Goal: Browse casually

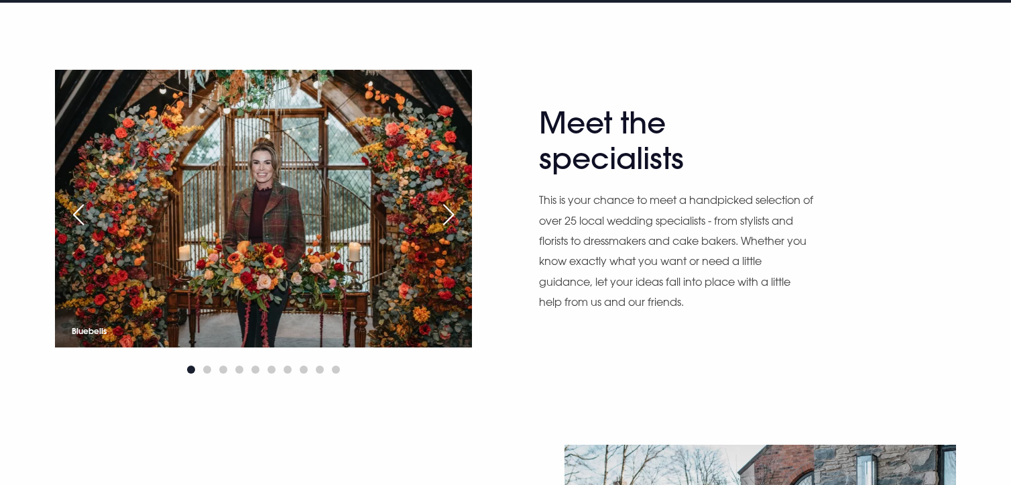
scroll to position [737, 0]
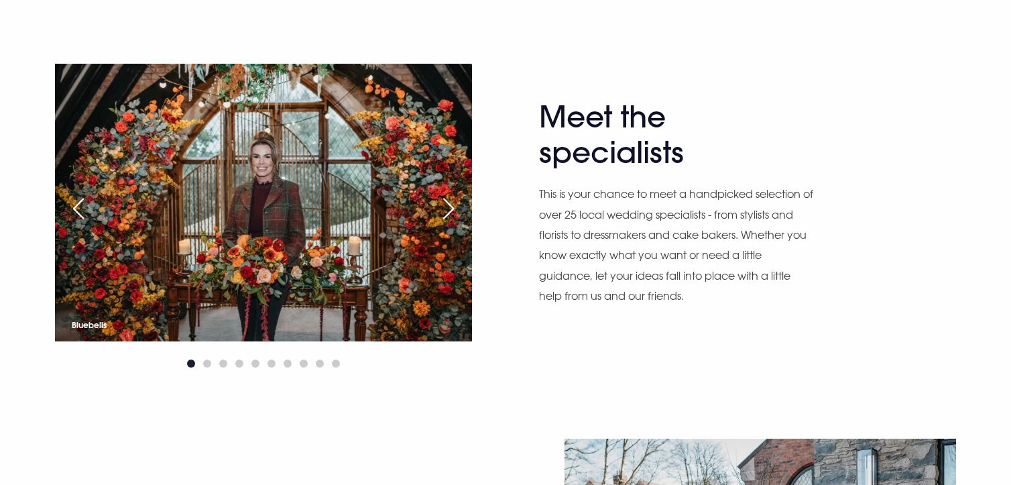
click at [445, 199] on div "Next slide" at bounding box center [449, 208] width 34 height 29
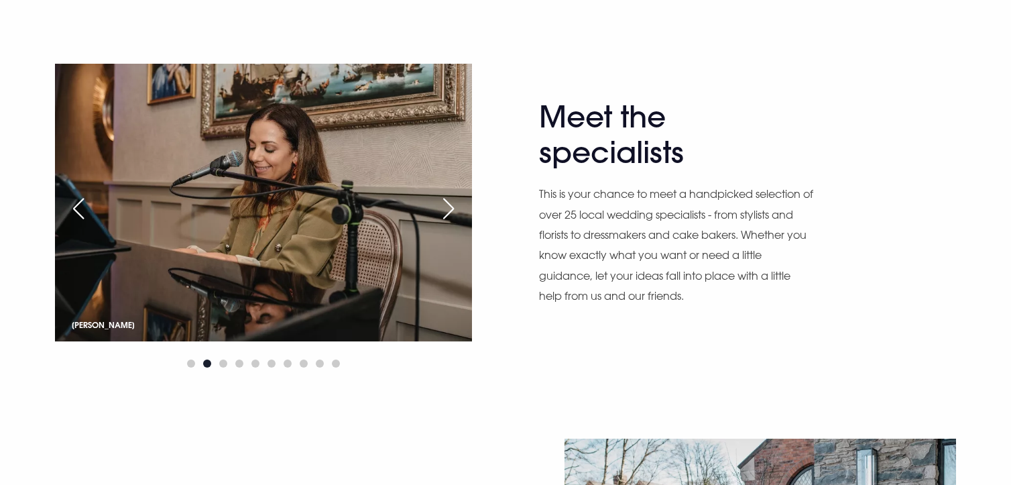
click at [445, 199] on div "Next slide" at bounding box center [449, 208] width 34 height 29
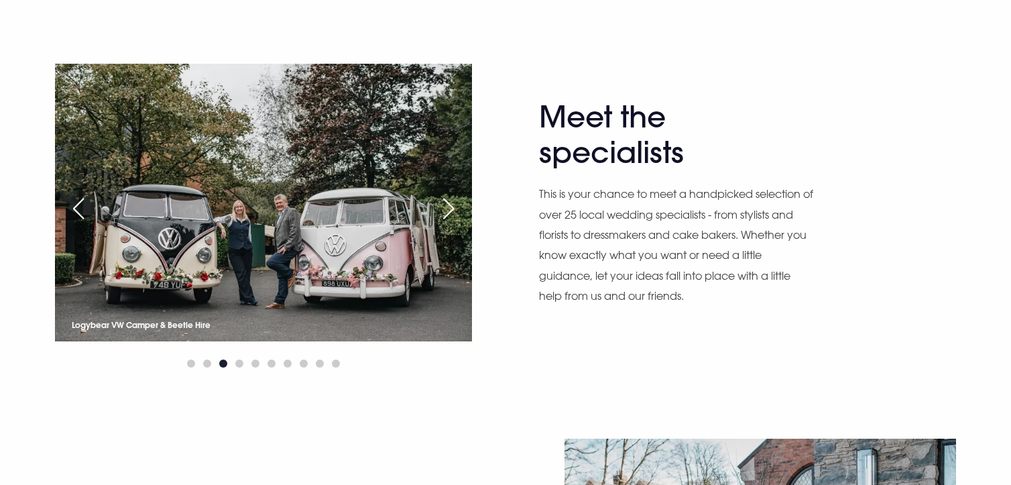
click at [445, 199] on div "Next slide" at bounding box center [449, 208] width 34 height 29
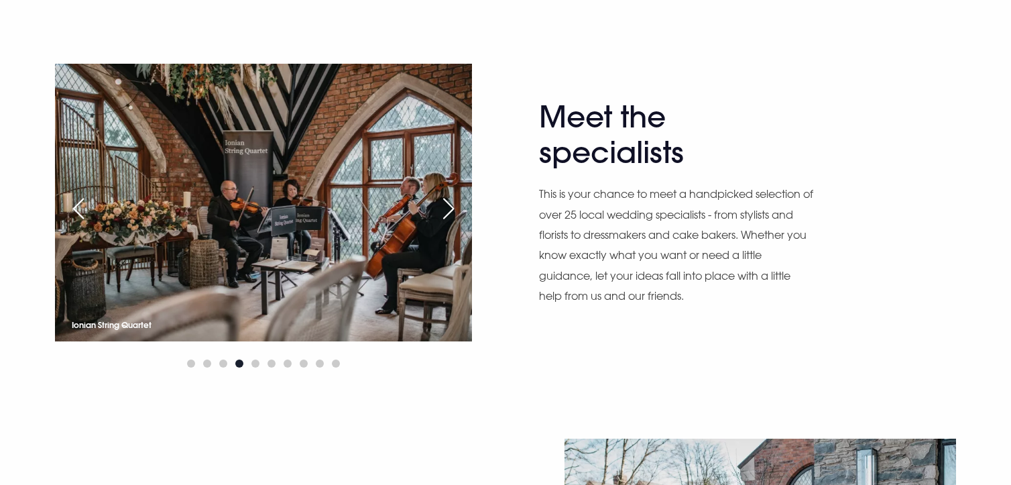
click at [445, 199] on div "Next slide" at bounding box center [449, 208] width 34 height 29
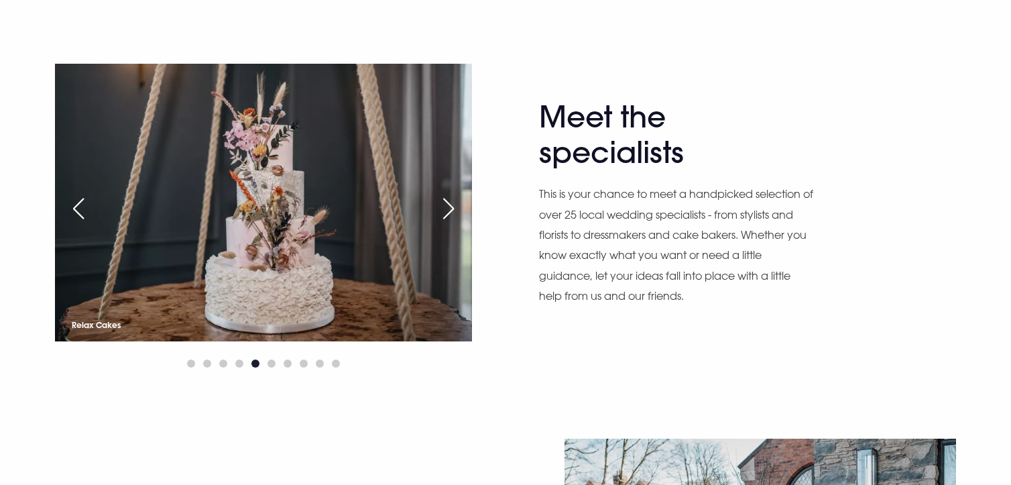
click at [82, 202] on div "Previous slide" at bounding box center [79, 208] width 34 height 29
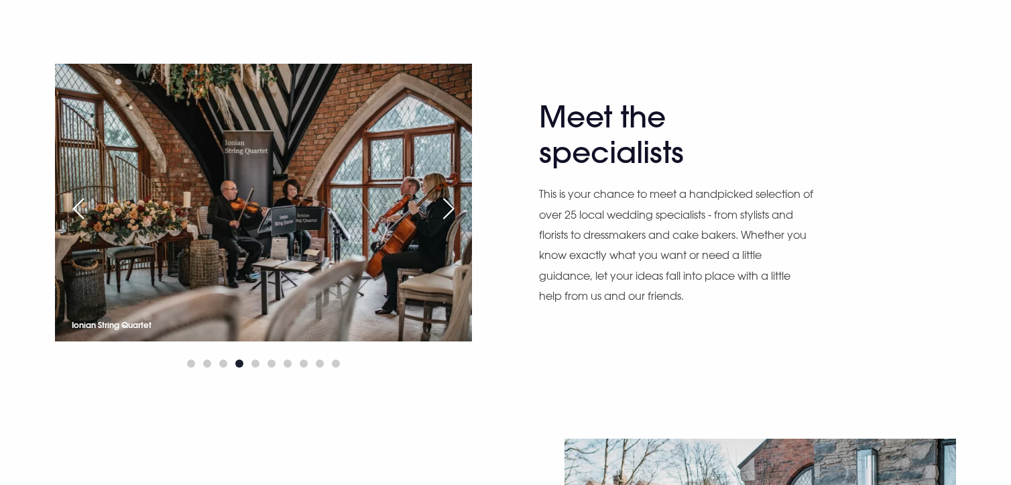
click at [82, 202] on div "Previous slide" at bounding box center [79, 208] width 34 height 29
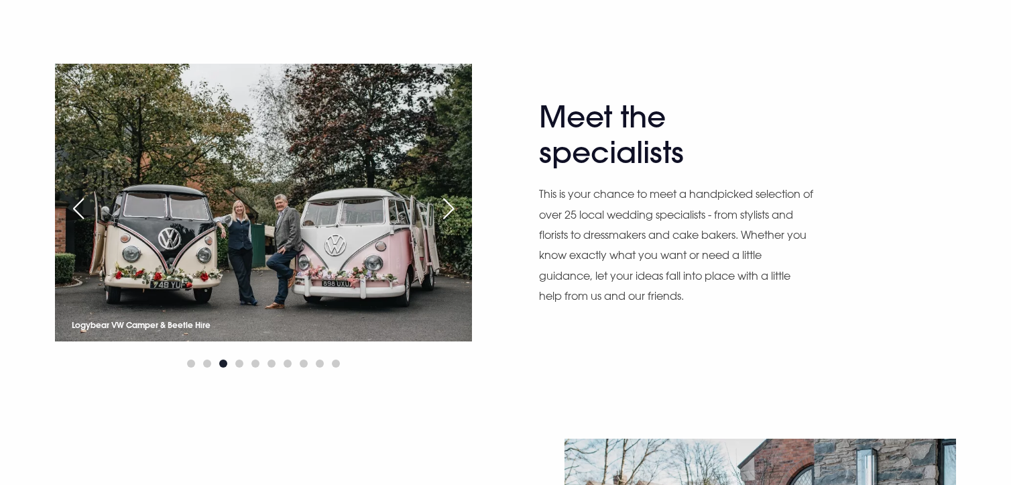
click at [82, 202] on div "Previous slide" at bounding box center [79, 208] width 34 height 29
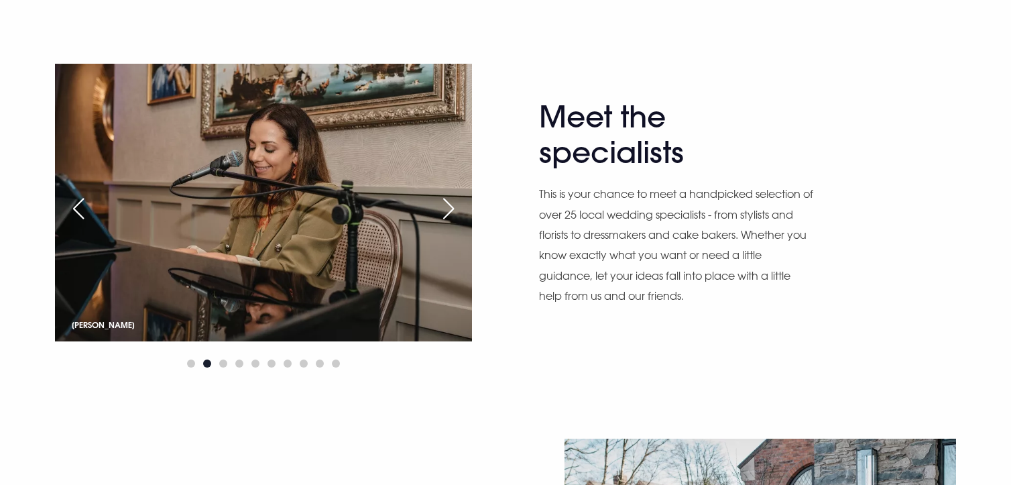
click at [82, 202] on div "Previous slide" at bounding box center [79, 208] width 34 height 29
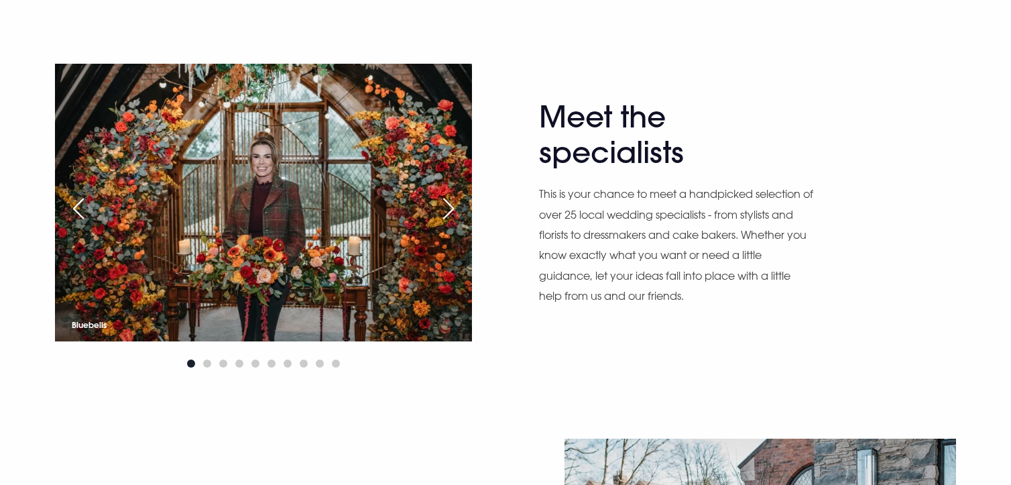
click at [438, 206] on div "Next slide" at bounding box center [449, 208] width 34 height 29
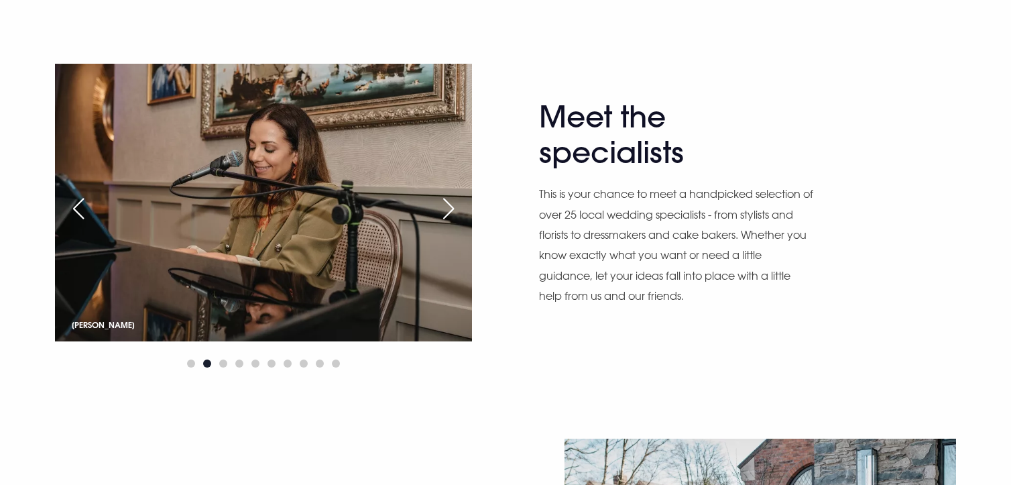
click at [84, 202] on div "Previous slide" at bounding box center [79, 208] width 34 height 29
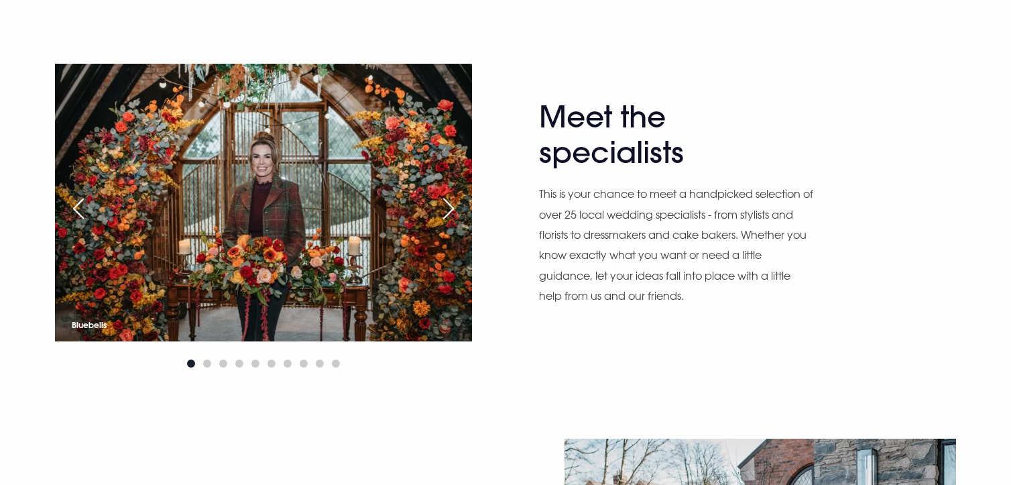
click at [454, 204] on div "Next slide" at bounding box center [449, 208] width 34 height 29
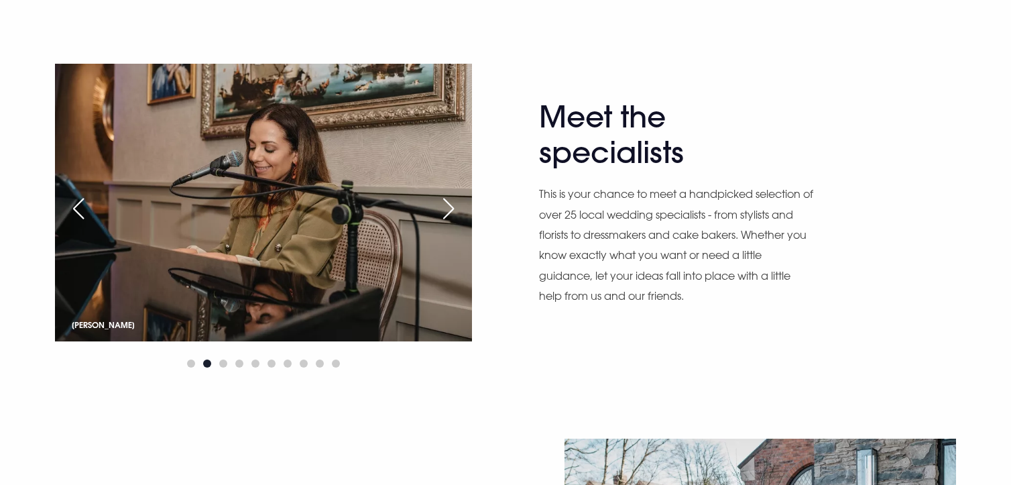
click at [78, 200] on div "Previous slide" at bounding box center [79, 208] width 34 height 29
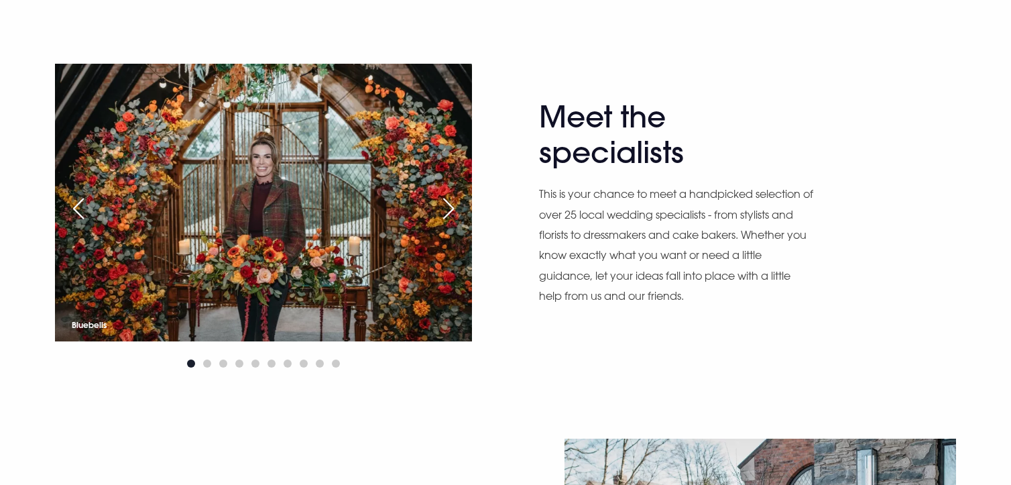
click at [451, 209] on div "Next slide" at bounding box center [449, 208] width 34 height 29
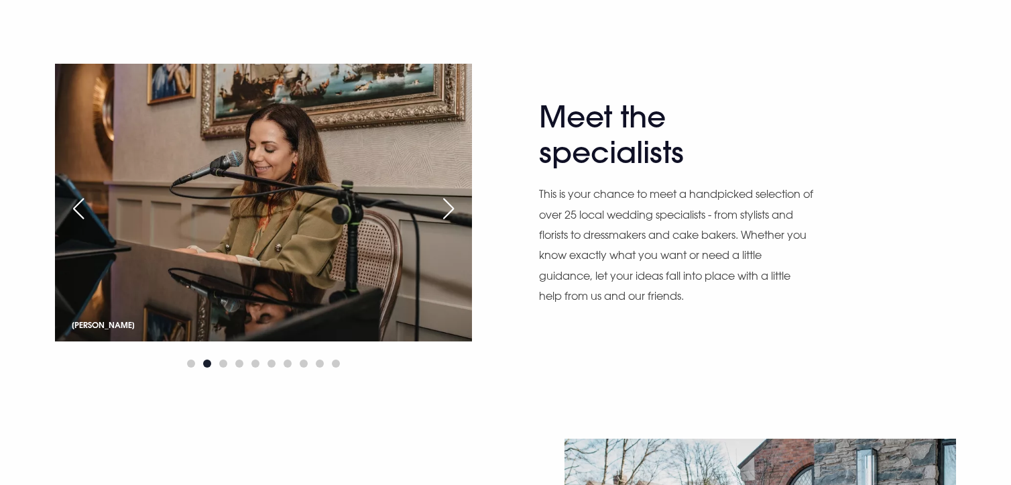
click at [451, 209] on div "Next slide" at bounding box center [449, 208] width 34 height 29
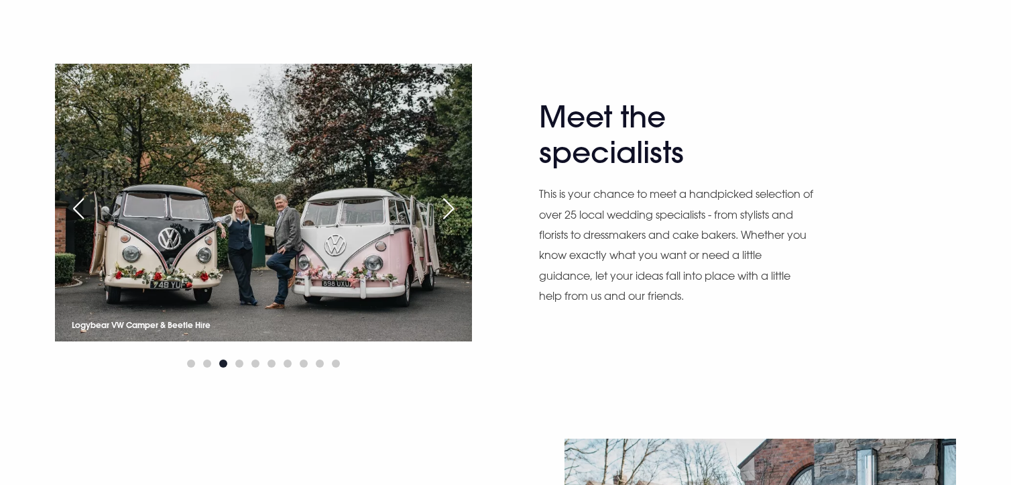
click at [450, 209] on div "Next slide" at bounding box center [449, 208] width 34 height 29
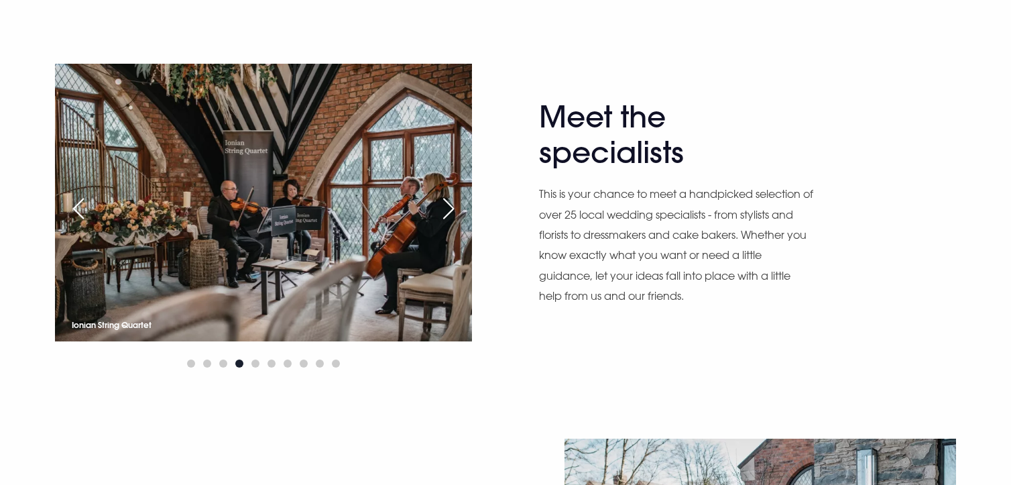
click at [450, 209] on div "Next slide" at bounding box center [449, 208] width 34 height 29
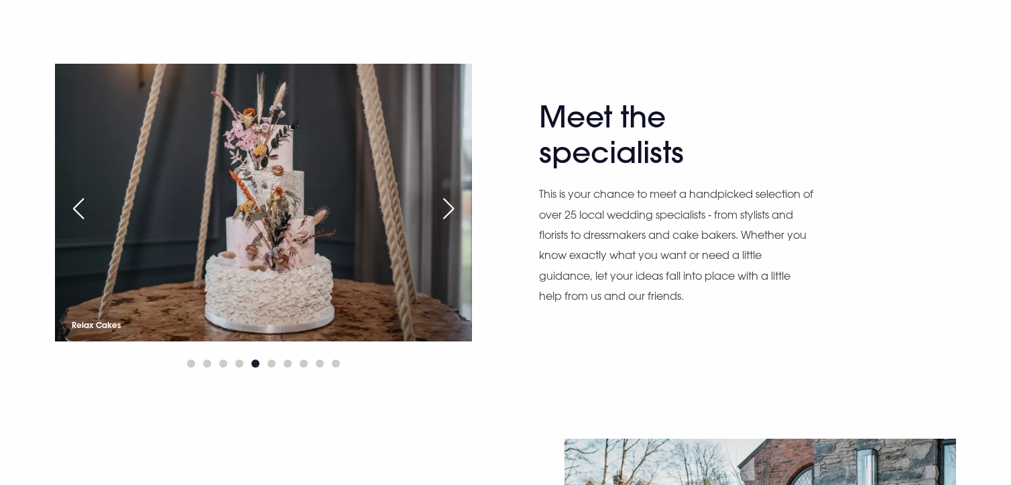
click at [450, 209] on div "Next slide" at bounding box center [449, 208] width 34 height 29
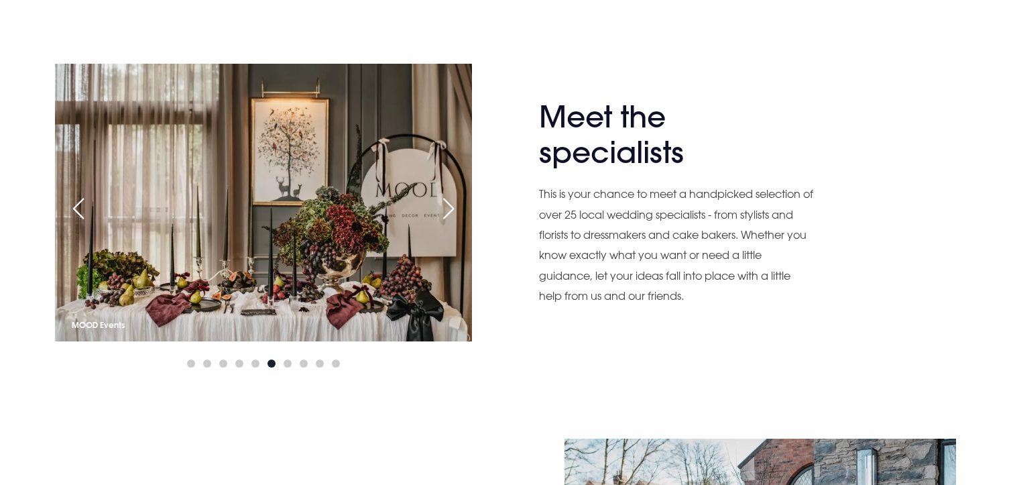
click at [450, 209] on div "Next slide" at bounding box center [449, 208] width 34 height 29
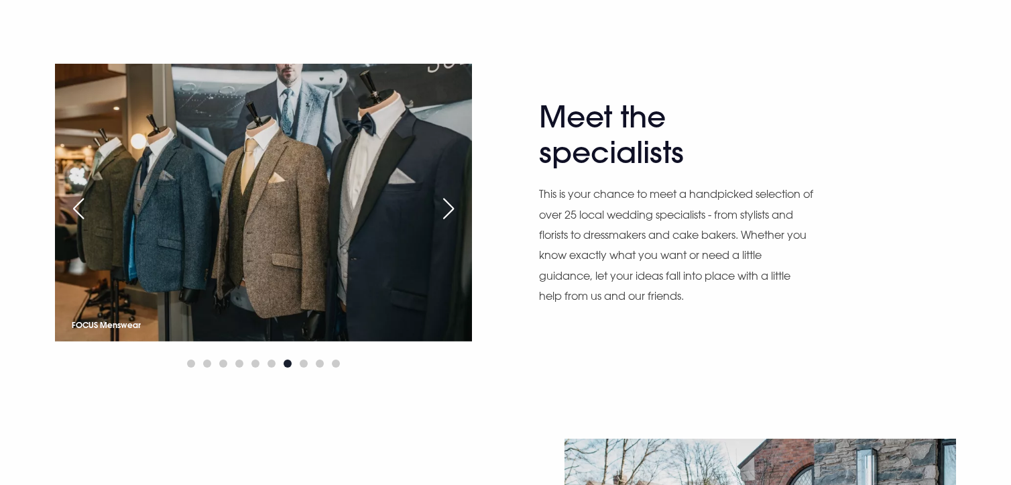
click at [450, 209] on div "Next slide" at bounding box center [449, 208] width 34 height 29
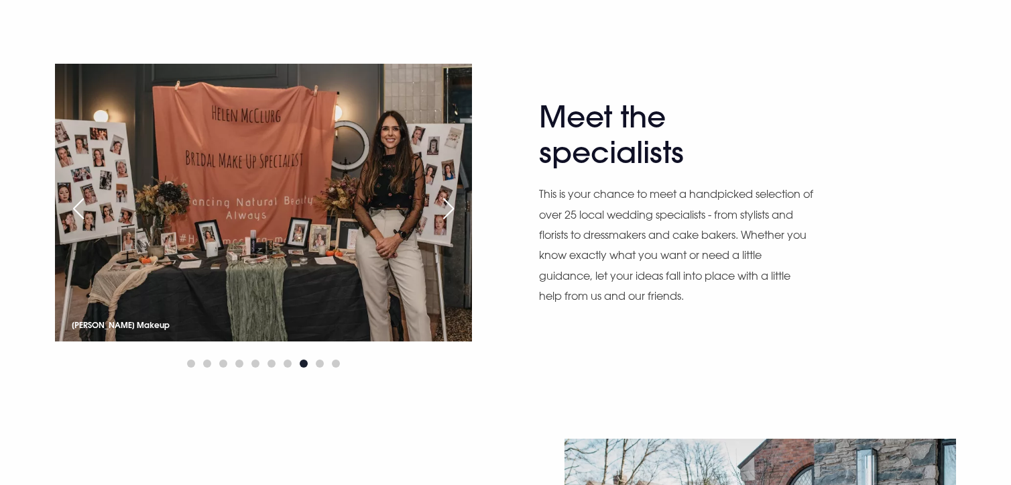
click at [449, 208] on div "Next slide" at bounding box center [449, 208] width 34 height 29
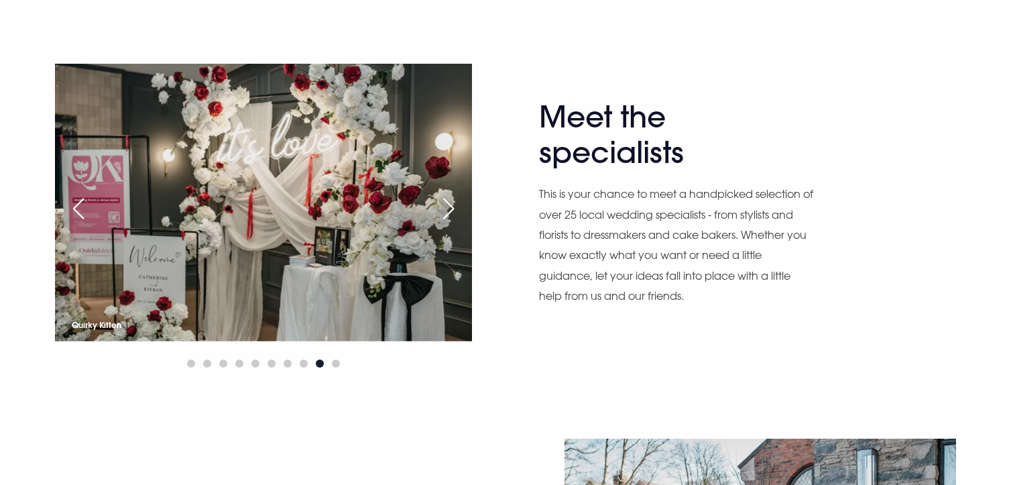
click at [449, 208] on div "Next slide" at bounding box center [449, 208] width 34 height 29
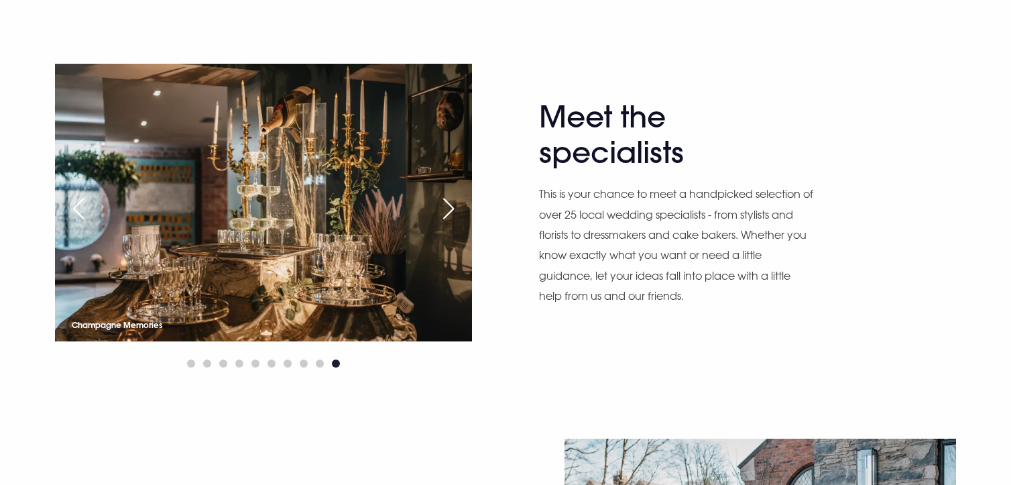
click at [449, 208] on div "Next slide" at bounding box center [449, 208] width 34 height 29
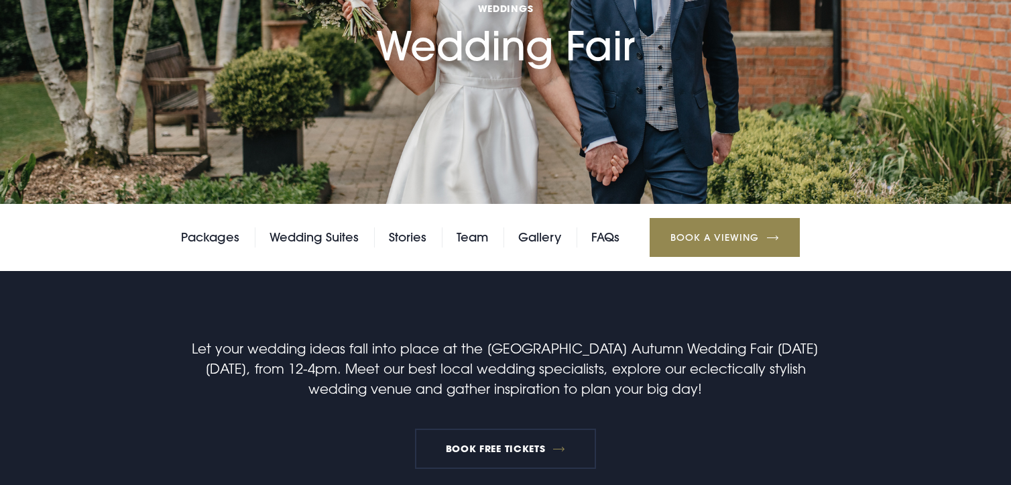
scroll to position [0, 0]
